Goal: Task Accomplishment & Management: Use online tool/utility

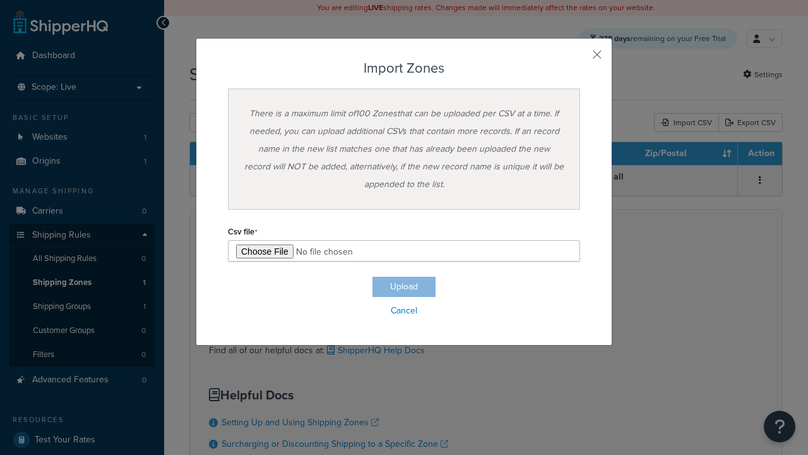
click at [404, 68] on h3 "Import Zones" at bounding box center [404, 68] width 352 height 15
click at [404, 251] on input "file" at bounding box center [404, 250] width 352 height 21
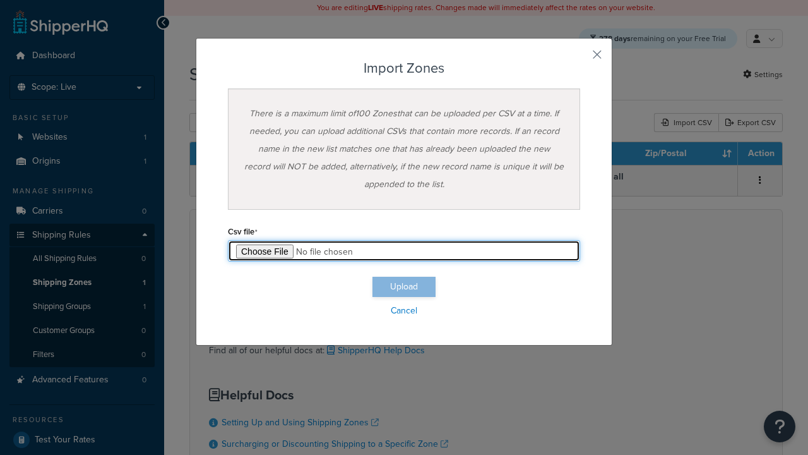
type input "C:\fakepath\importZonesFailure.csv"
click at [404, 287] on button "Upload" at bounding box center [404, 287] width 63 height 20
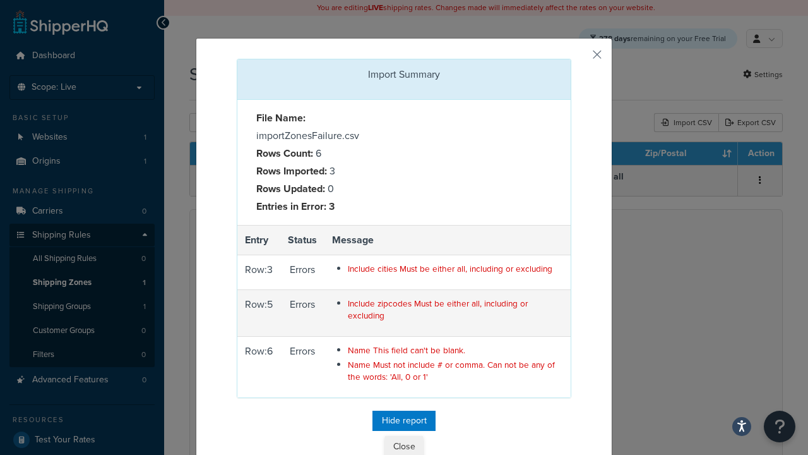
click at [404, 443] on button "Close" at bounding box center [404, 446] width 38 height 21
